Goal: Information Seeking & Learning: Check status

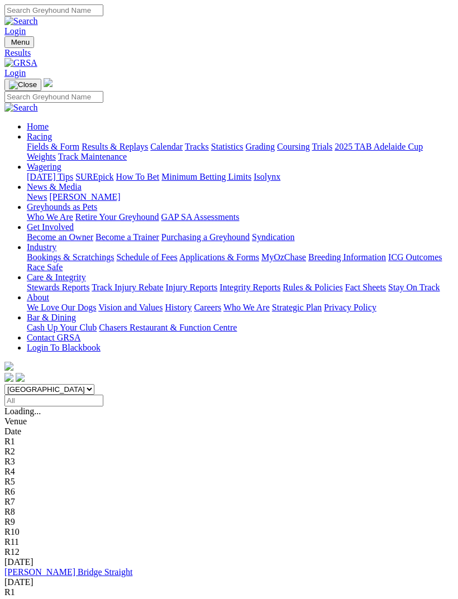
click at [76, 567] on link "[PERSON_NAME] Bridge Straight" at bounding box center [68, 571] width 128 height 9
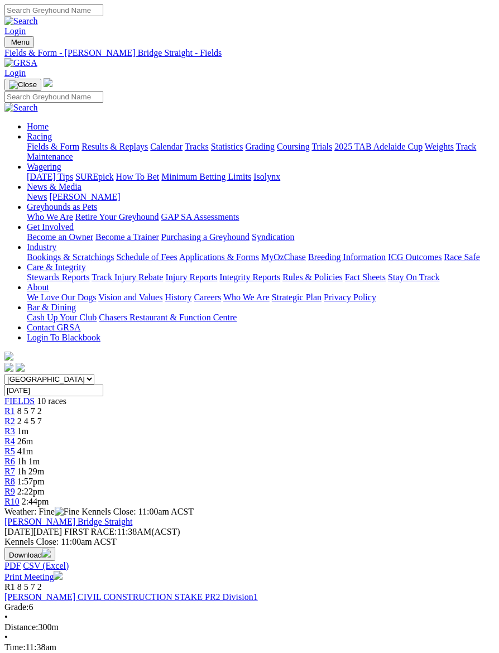
click at [15, 406] on link "R1" at bounding box center [9, 410] width 11 height 9
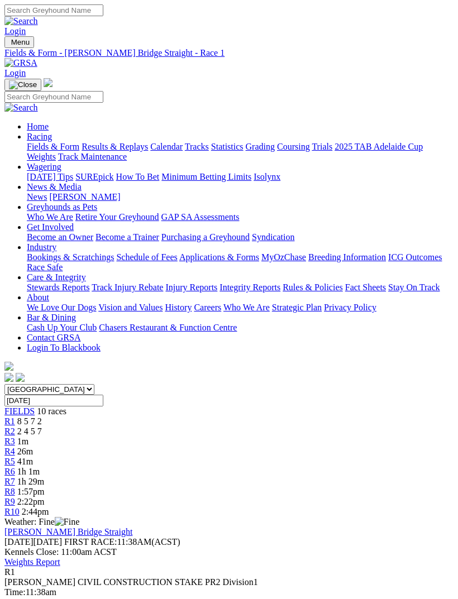
click at [15, 427] on span "R2" at bounding box center [9, 431] width 11 height 9
click at [15, 437] on span "R3" at bounding box center [9, 441] width 11 height 9
click at [15, 416] on span "R1" at bounding box center [9, 420] width 11 height 9
